Goal: Task Accomplishment & Management: Manage account settings

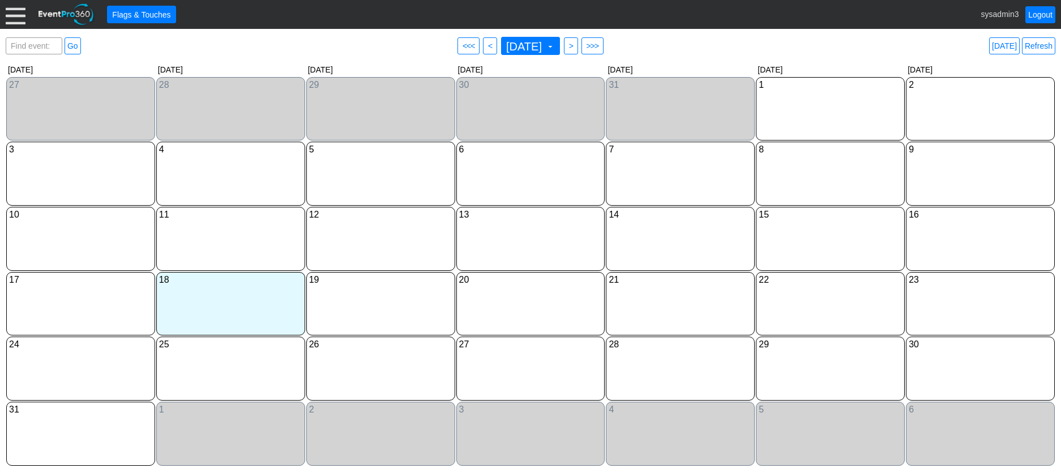
click at [18, 17] on div at bounding box center [16, 15] width 20 height 20
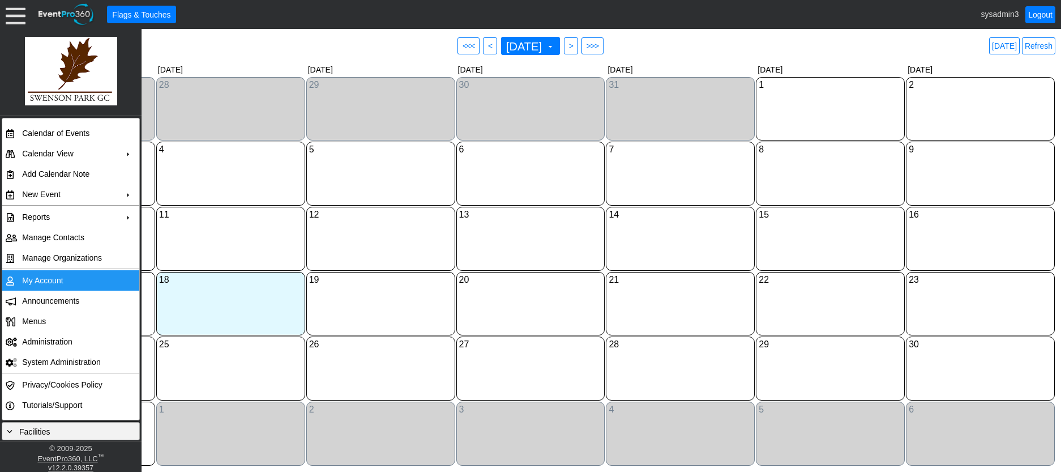
click at [47, 279] on td "My Account" at bounding box center [68, 280] width 101 height 20
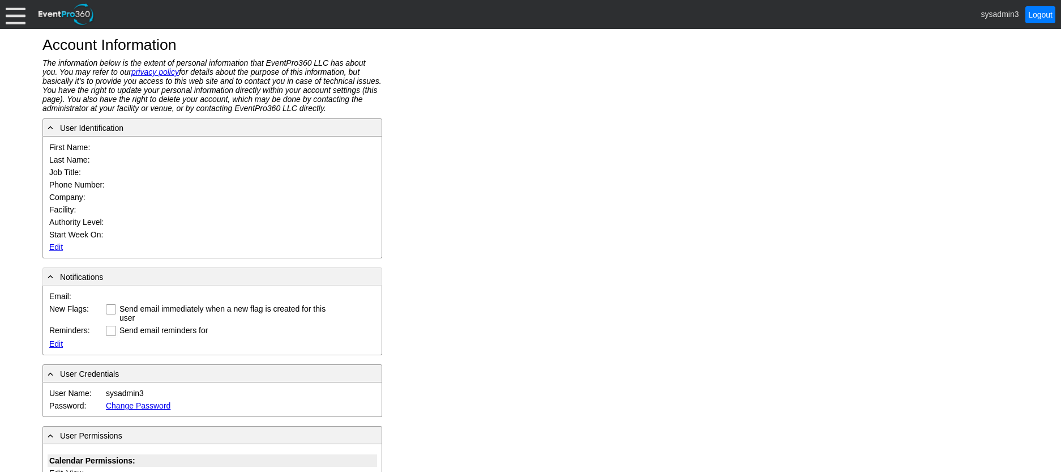
type input "System"
type input "Administrator"
type input "System Administrator"
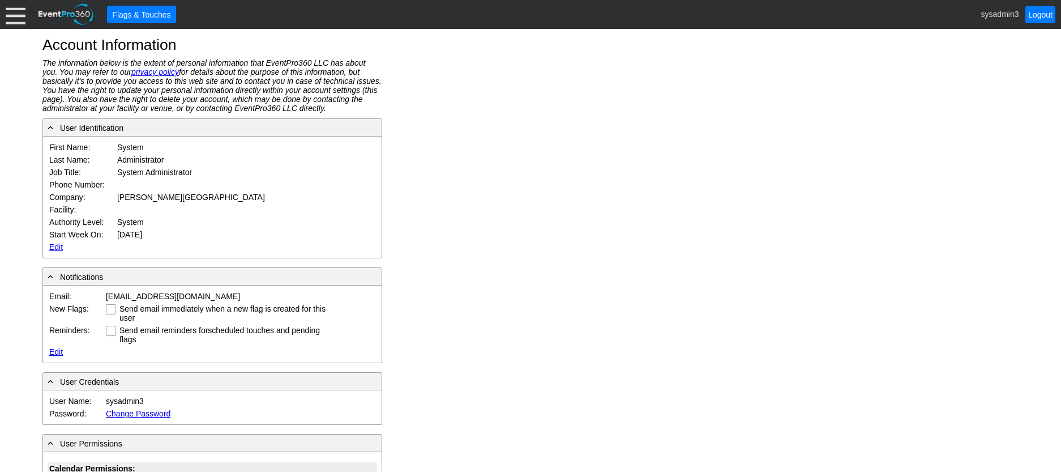
click at [50, 241] on td "Edit Update Cancel" at bounding box center [189, 247] width 283 height 12
click at [54, 245] on link "Edit" at bounding box center [56, 246] width 14 height 9
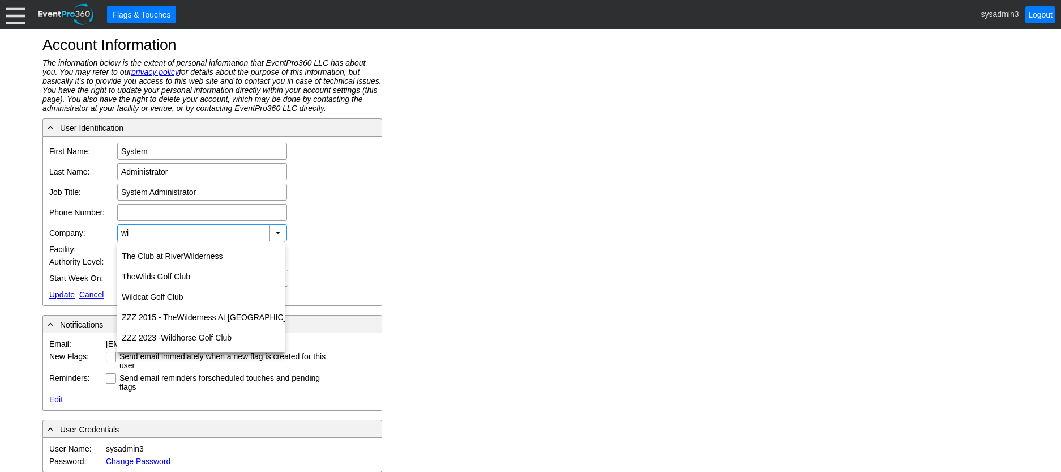
type input "w"
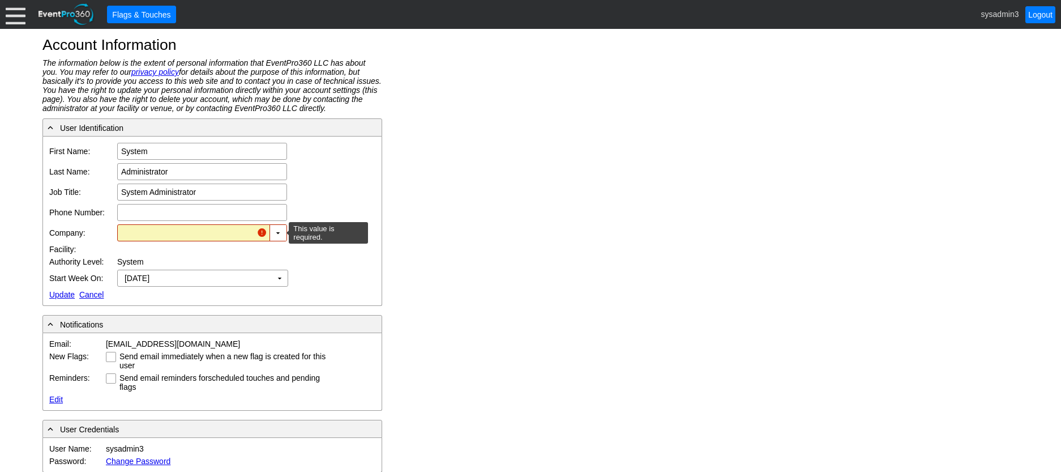
click at [198, 227] on input "text" at bounding box center [186, 233] width 131 height 16
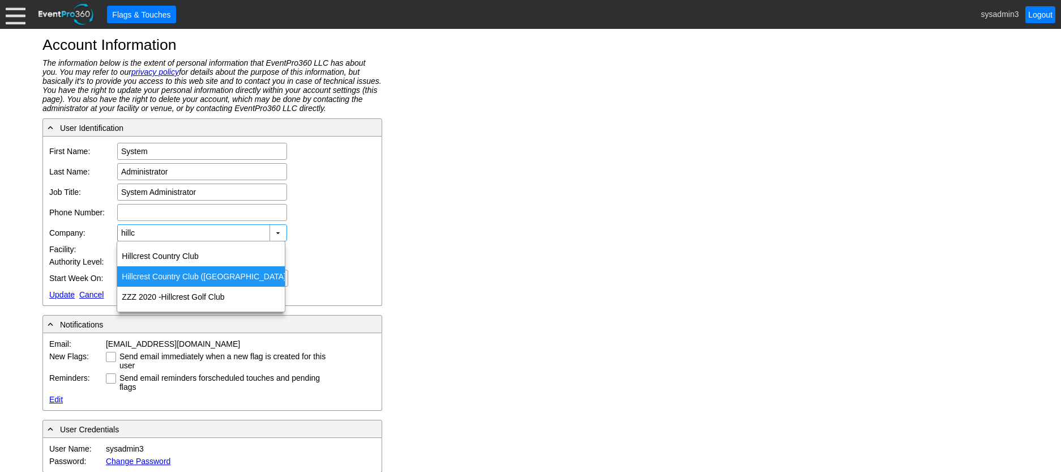
click at [179, 279] on div "Hillc rest Country Club (NE)" at bounding box center [201, 276] width 168 height 20
type input "Hillcrest Country Club (NE)"
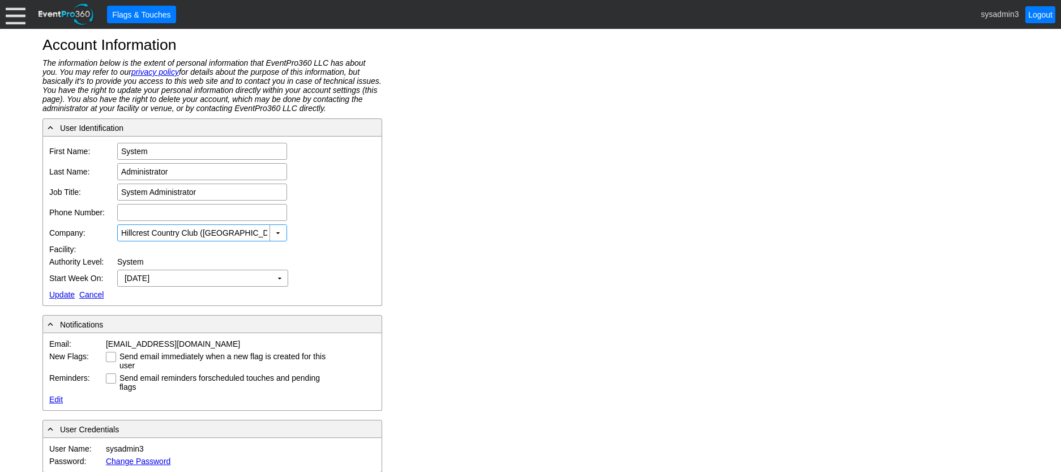
click at [66, 291] on link "Update" at bounding box center [61, 294] width 25 height 9
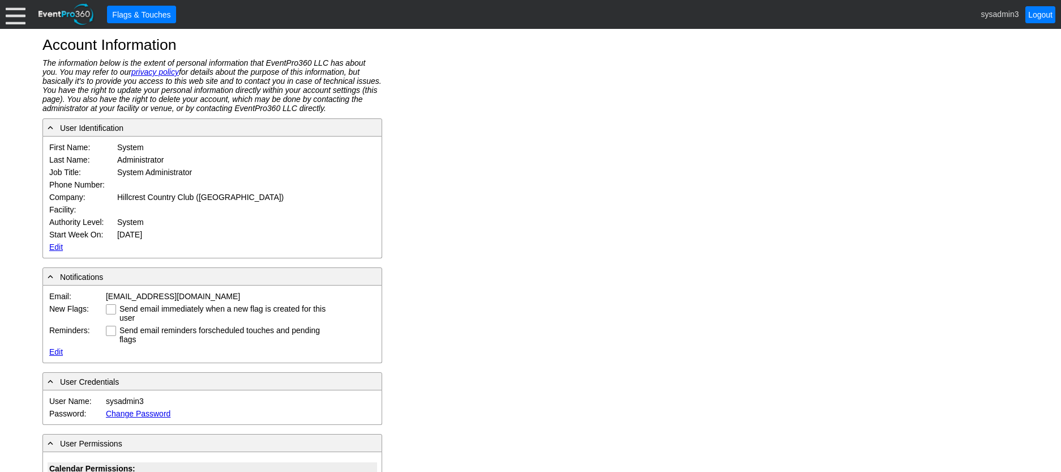
click at [21, 19] on div at bounding box center [16, 15] width 20 height 20
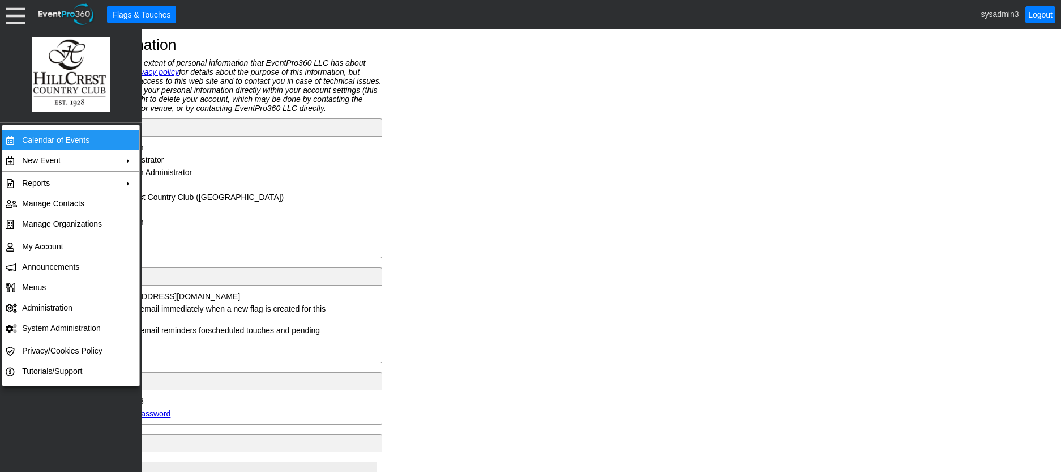
click at [60, 143] on td "Calendar of Events" at bounding box center [68, 140] width 101 height 20
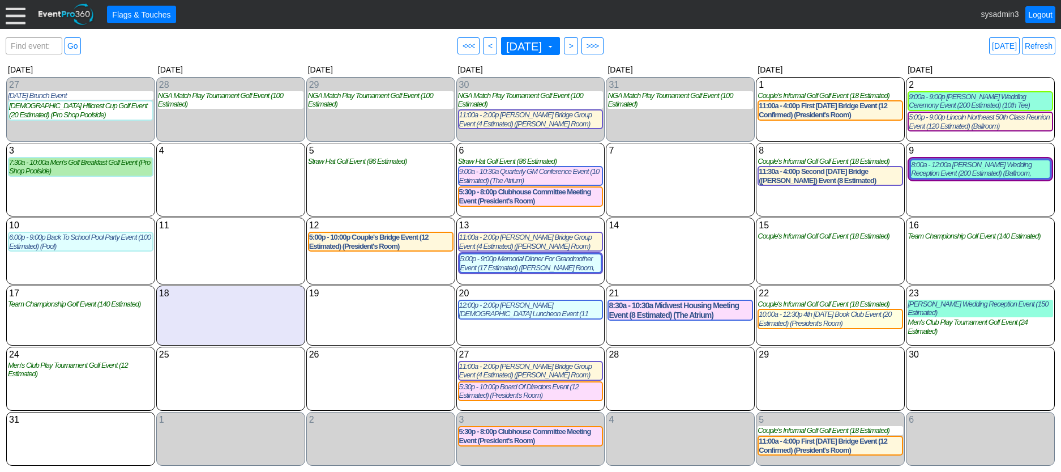
click at [12, 15] on div at bounding box center [16, 15] width 20 height 20
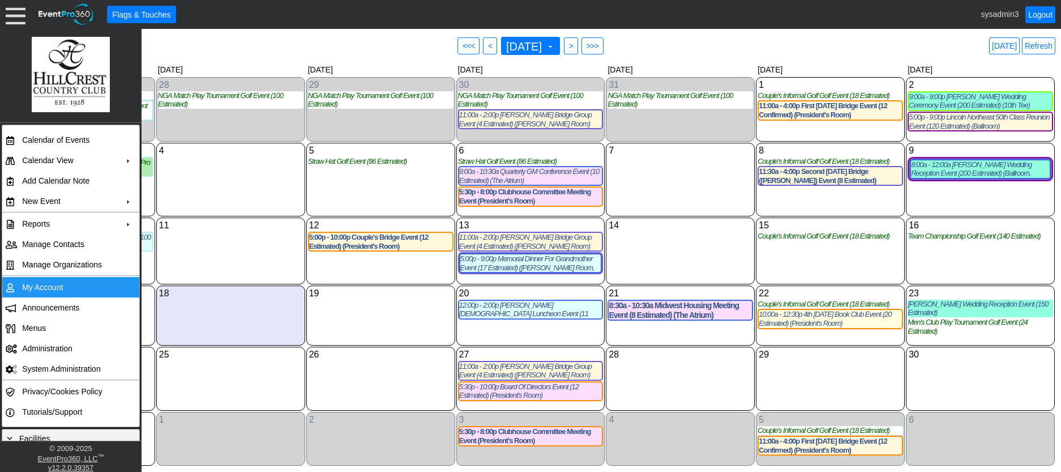
click at [48, 284] on td "My Account" at bounding box center [68, 287] width 101 height 20
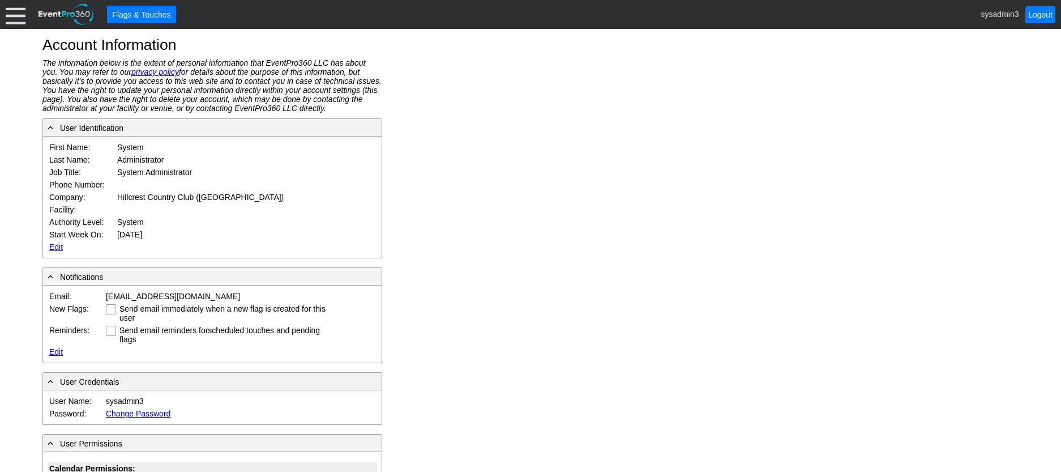
click at [20, 23] on div at bounding box center [16, 15] width 20 height 20
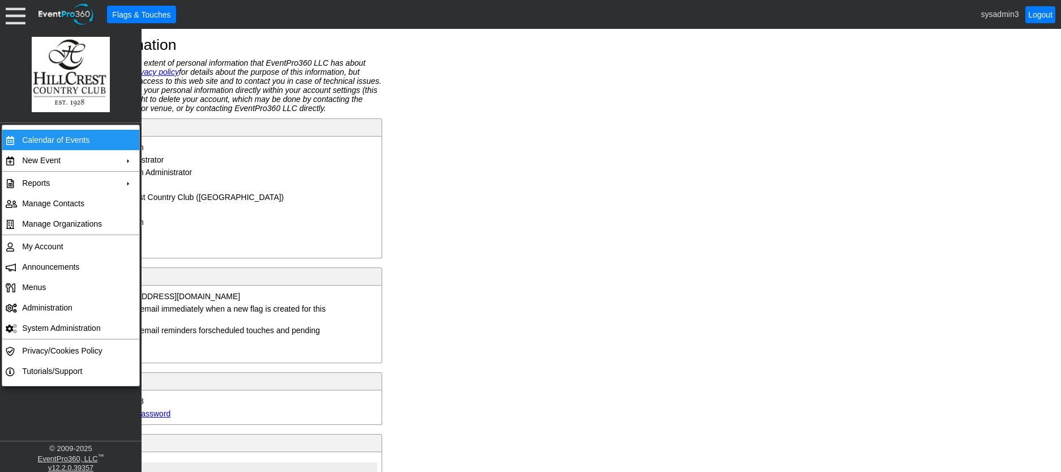
click at [67, 136] on td "Calendar of Events" at bounding box center [68, 140] width 101 height 20
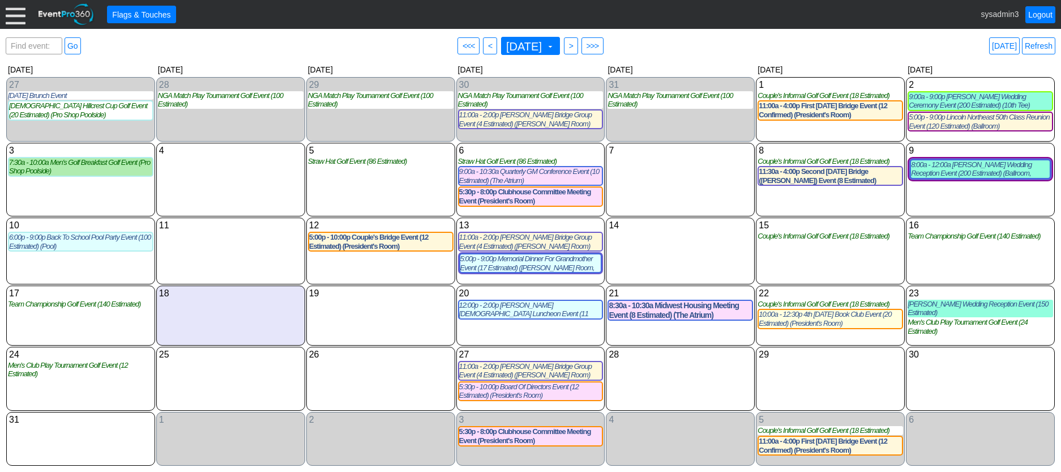
click at [11, 9] on div at bounding box center [16, 15] width 20 height 20
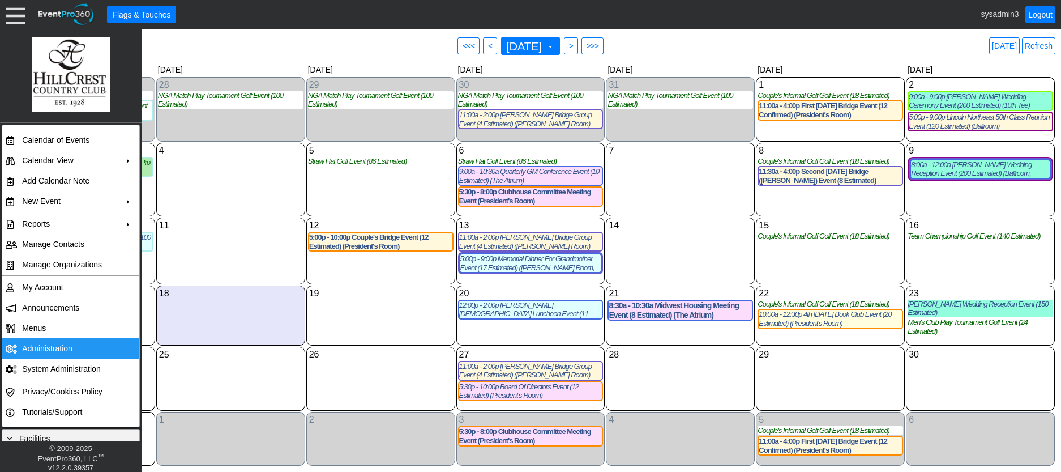
click at [52, 338] on td "Administration" at bounding box center [68, 348] width 101 height 20
click at [265, 32] on div "Find event: enter title Go ● <<< ● < [DATE] ▼ ● > ● >>> [DATE] Refresh ▼ ◀ ▶ [D…" at bounding box center [530, 250] width 1061 height 443
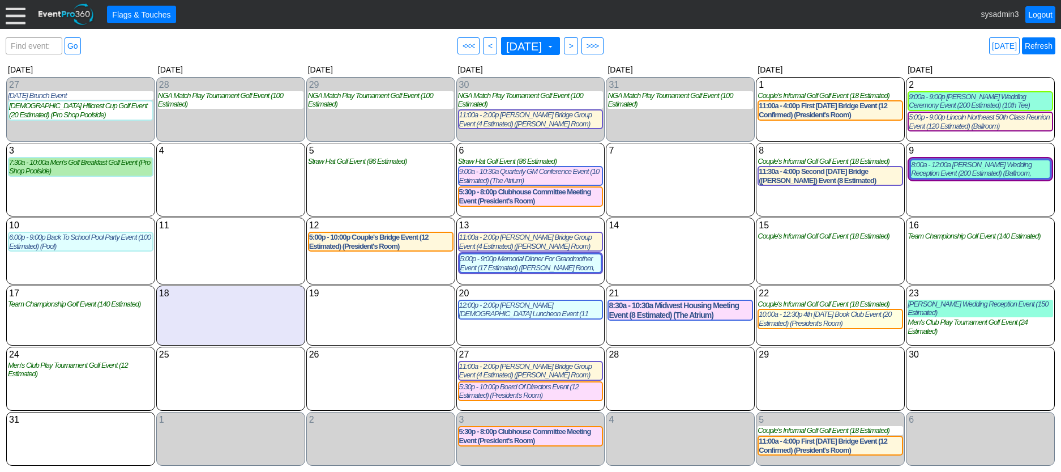
click at [1037, 44] on link "Refresh" at bounding box center [1038, 45] width 33 height 17
click at [1037, 49] on link "Refresh" at bounding box center [1038, 45] width 33 height 17
click at [1038, 14] on link "Logout" at bounding box center [1040, 14] width 30 height 17
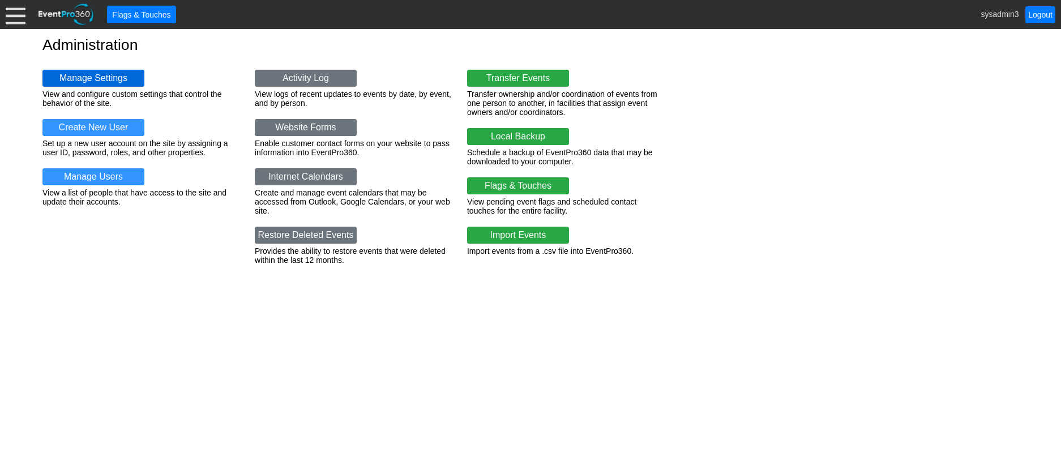
click at [113, 78] on link "Manage Settings" at bounding box center [93, 78] width 102 height 17
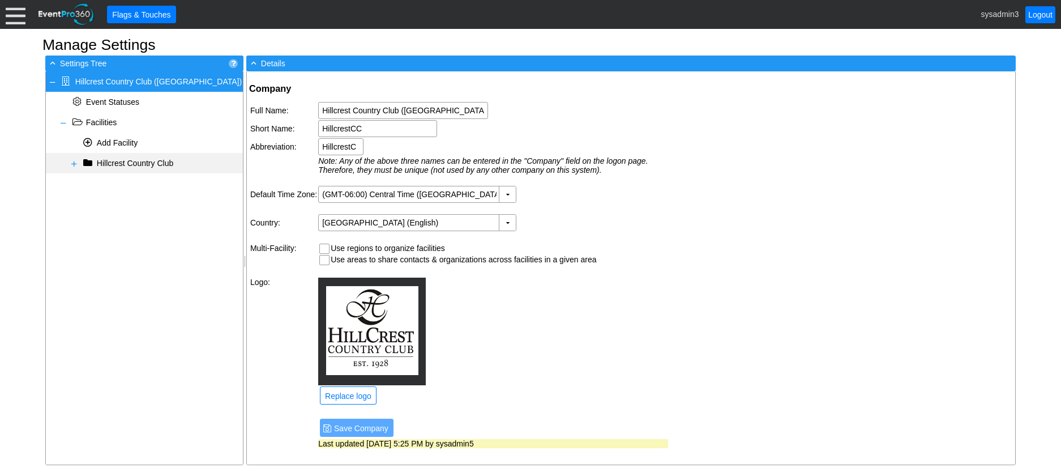
click at [72, 161] on span at bounding box center [74, 163] width 9 height 9
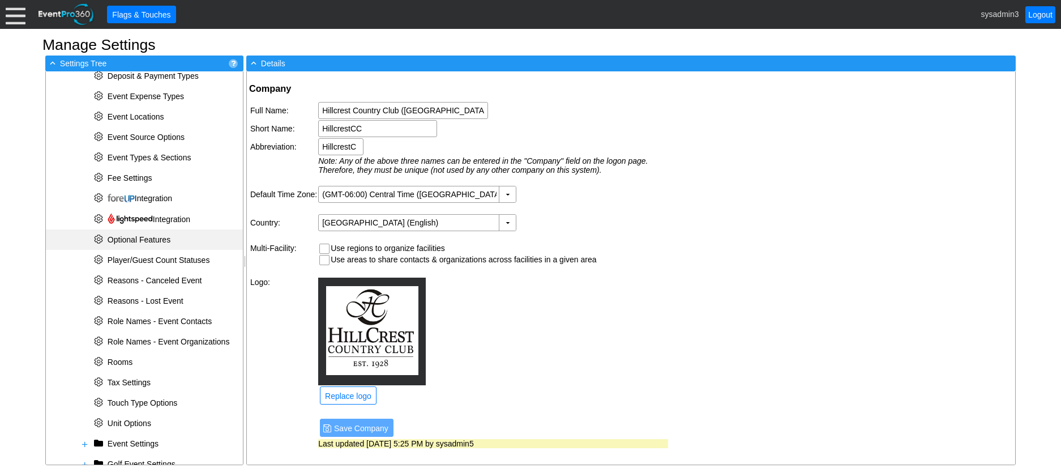
scroll to position [335, 0]
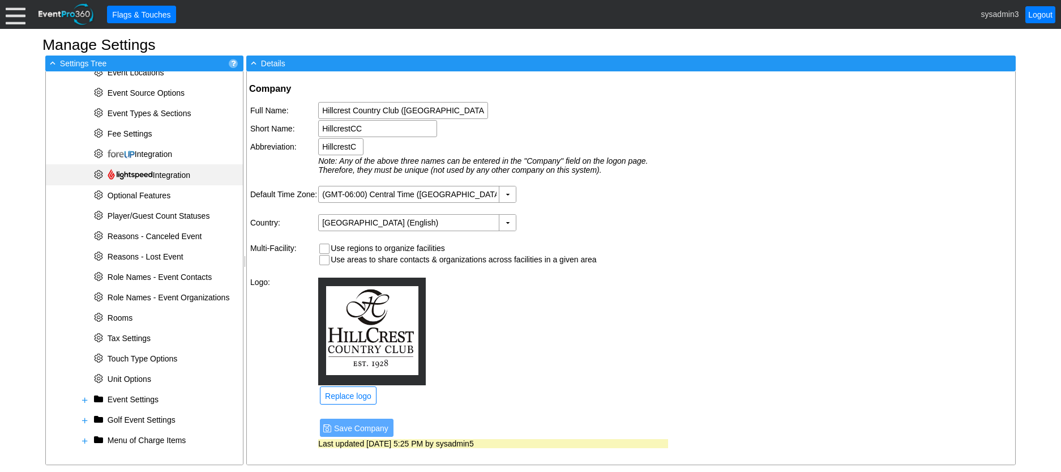
click at [139, 174] on img at bounding box center [130, 174] width 45 height 11
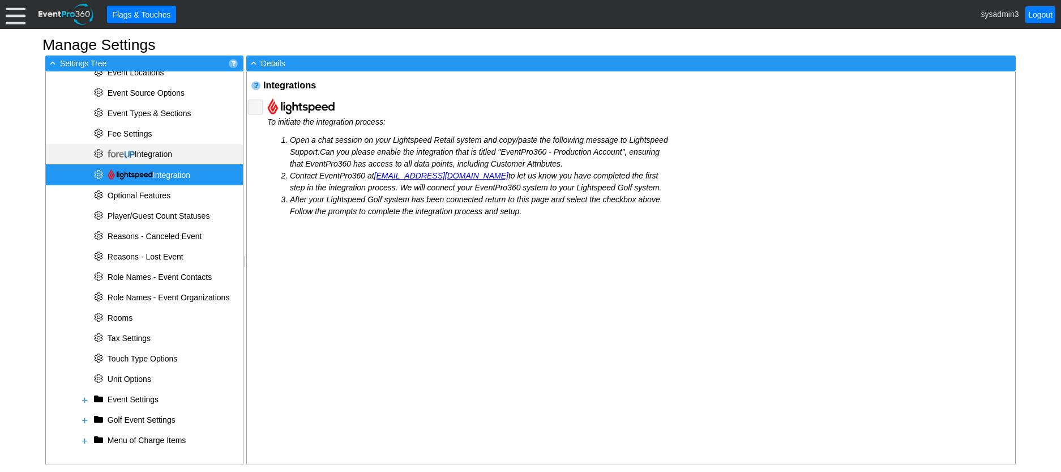
click at [140, 154] on span "Integration" at bounding box center [140, 153] width 65 height 9
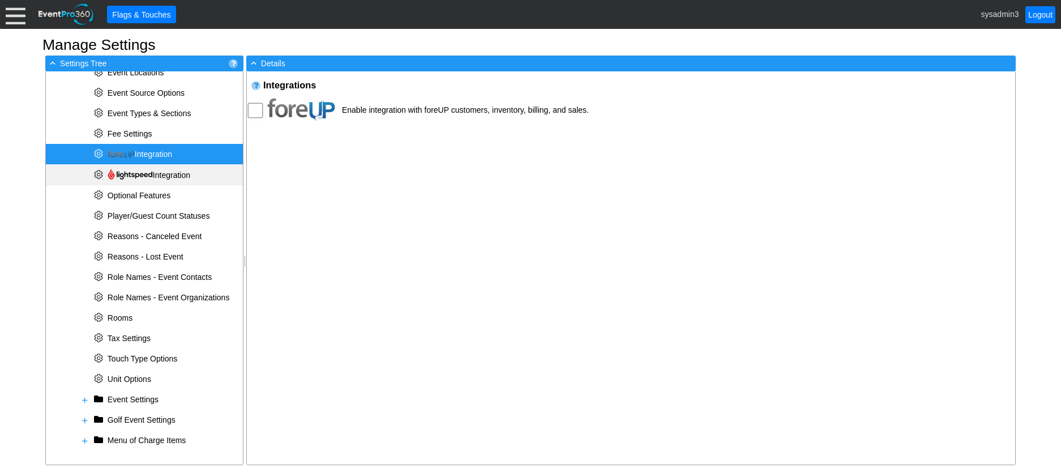
click at [138, 177] on img at bounding box center [130, 174] width 45 height 11
